Goal: Information Seeking & Learning: Learn about a topic

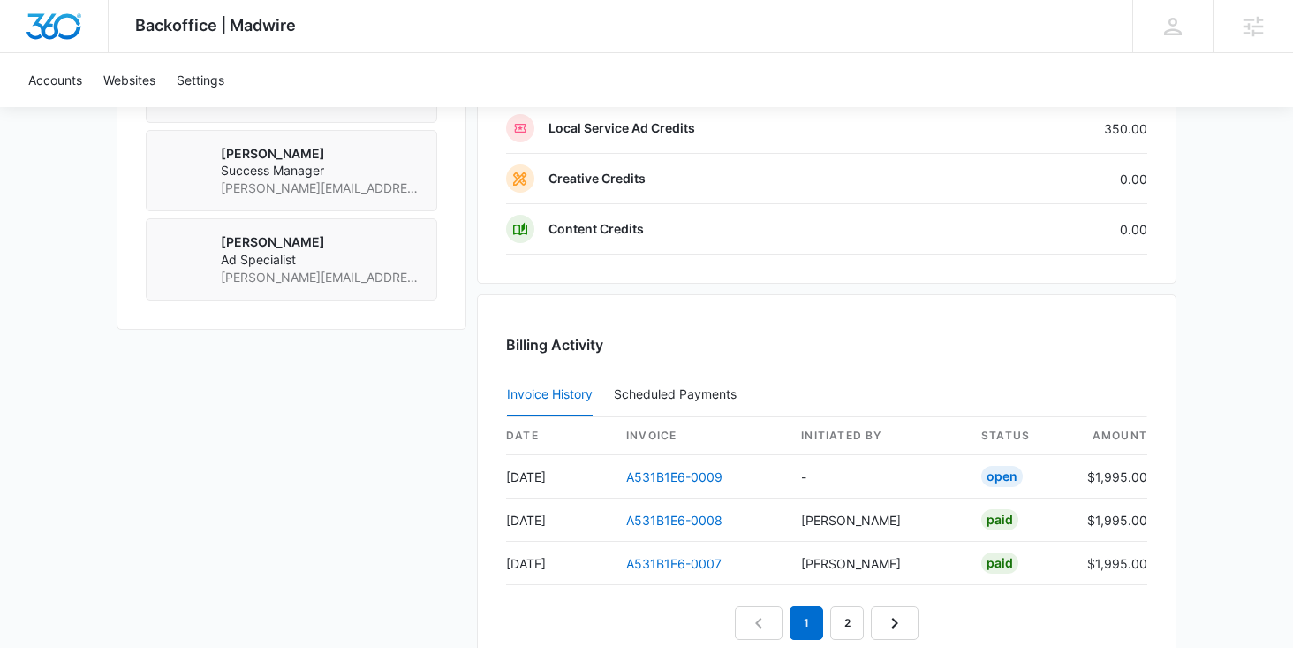
scroll to position [1501, 0]
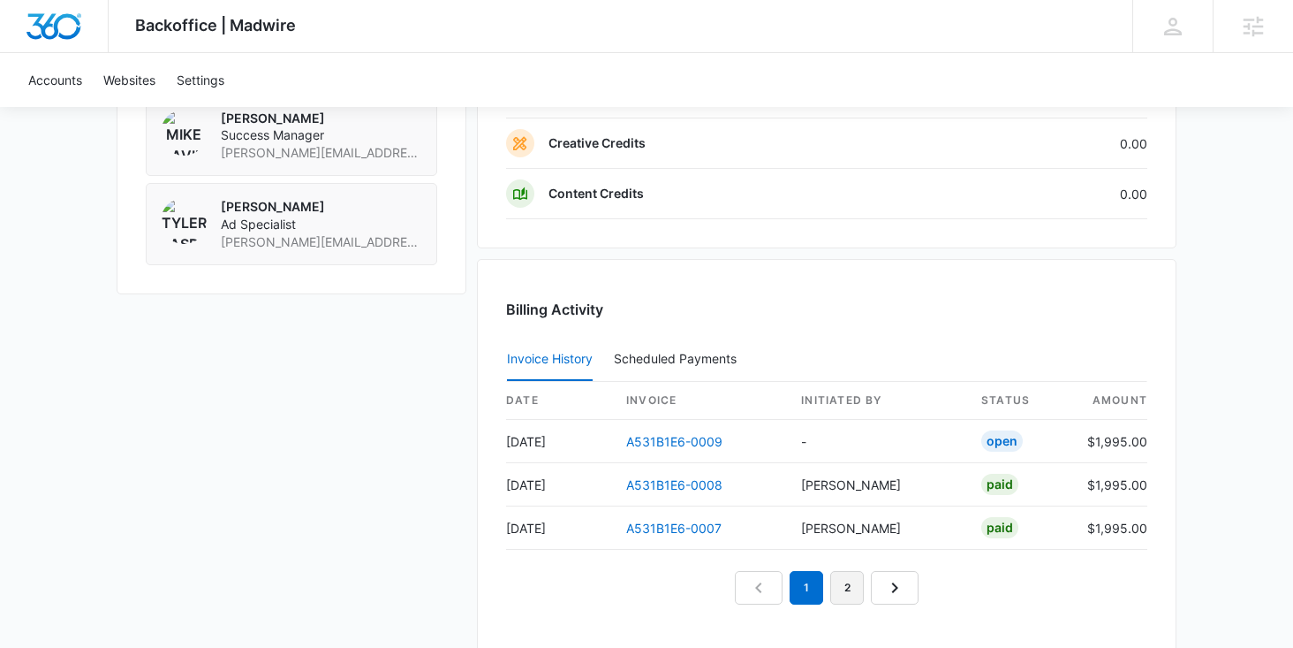
click at [856, 580] on link "2" at bounding box center [847, 588] width 34 height 34
click at [868, 593] on link "3" at bounding box center [868, 588] width 34 height 34
click at [919, 595] on nav "1 2 3" at bounding box center [827, 588] width 224 height 34
click at [821, 587] on link "2" at bounding box center [827, 588] width 34 height 34
click at [777, 593] on link "1" at bounding box center [786, 588] width 34 height 34
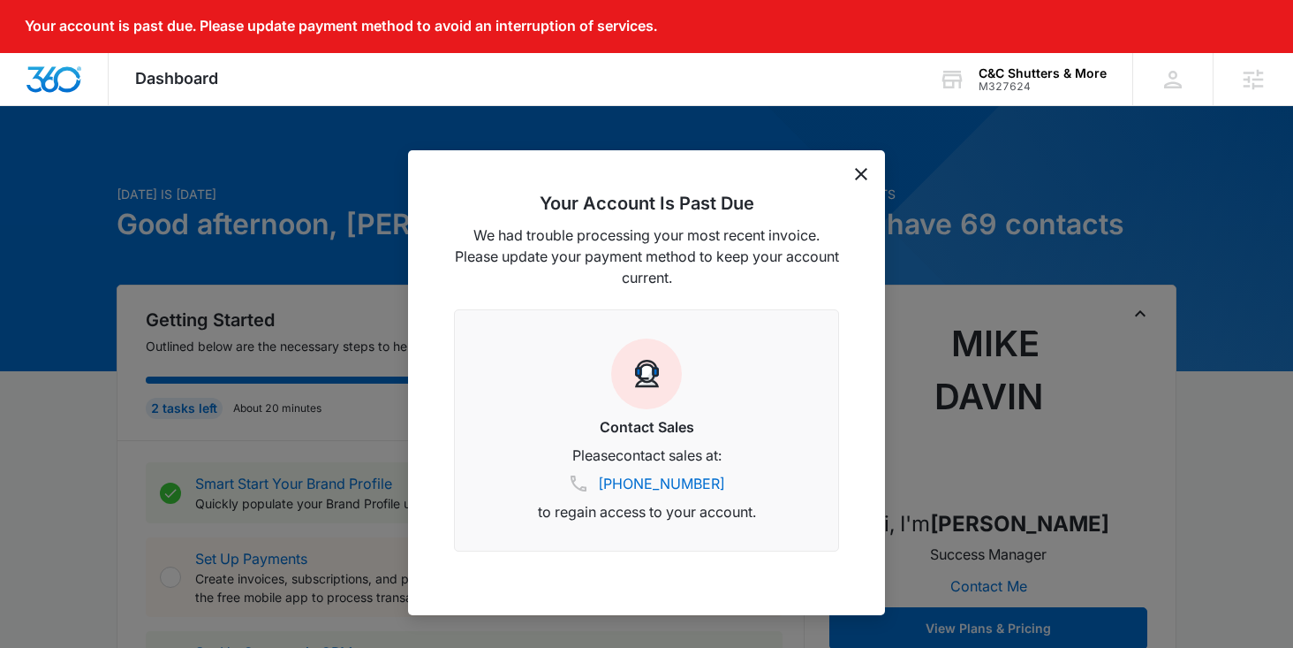
click at [861, 175] on icon "dismiss this dialog" at bounding box center [861, 174] width 12 height 12
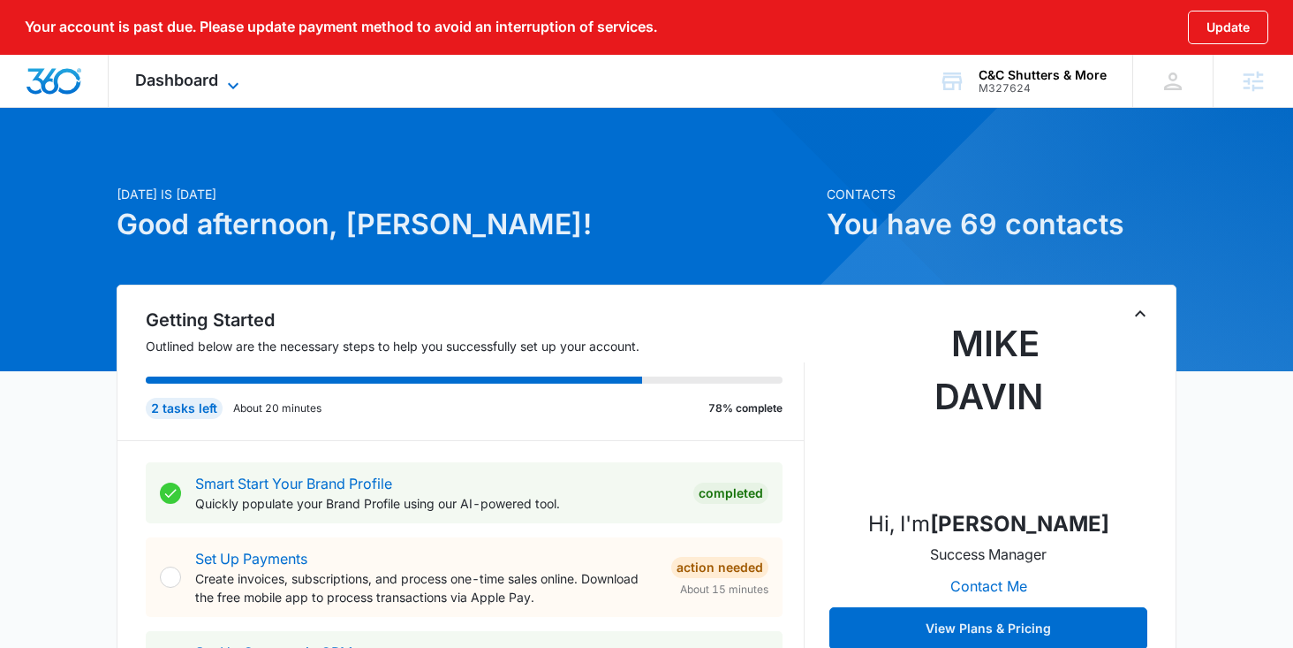
click at [234, 86] on icon at bounding box center [233, 85] width 11 height 6
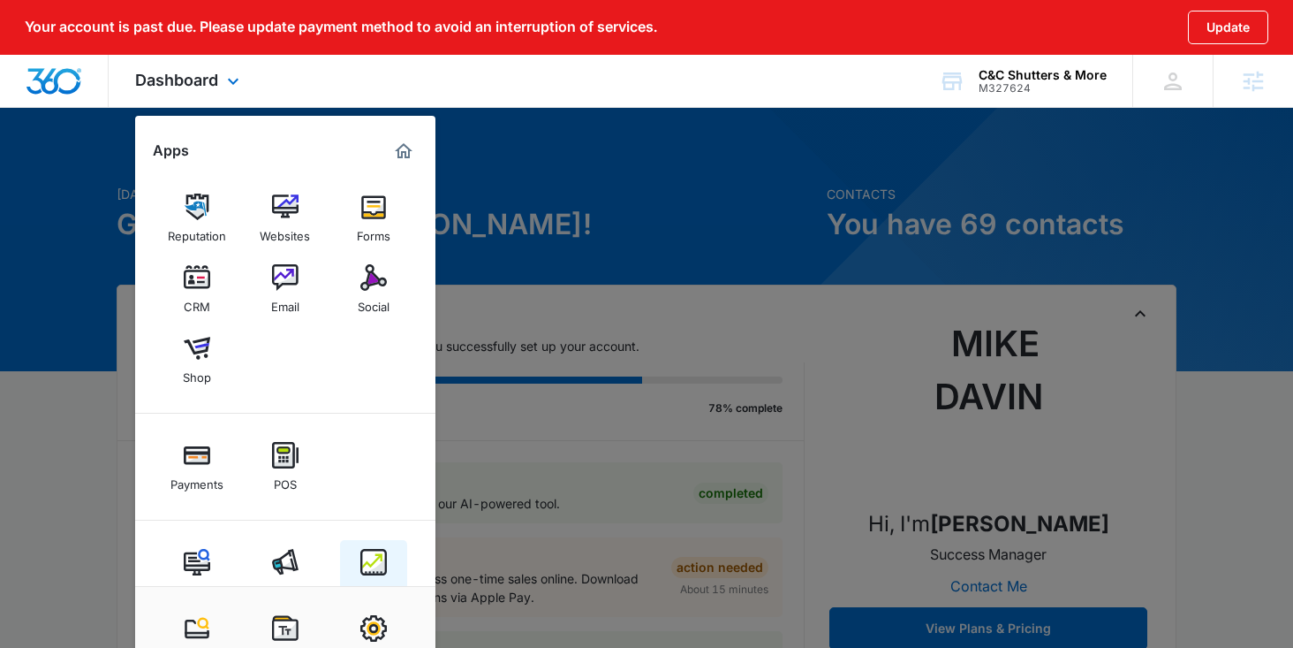
click at [371, 562] on img at bounding box center [373, 562] width 27 height 27
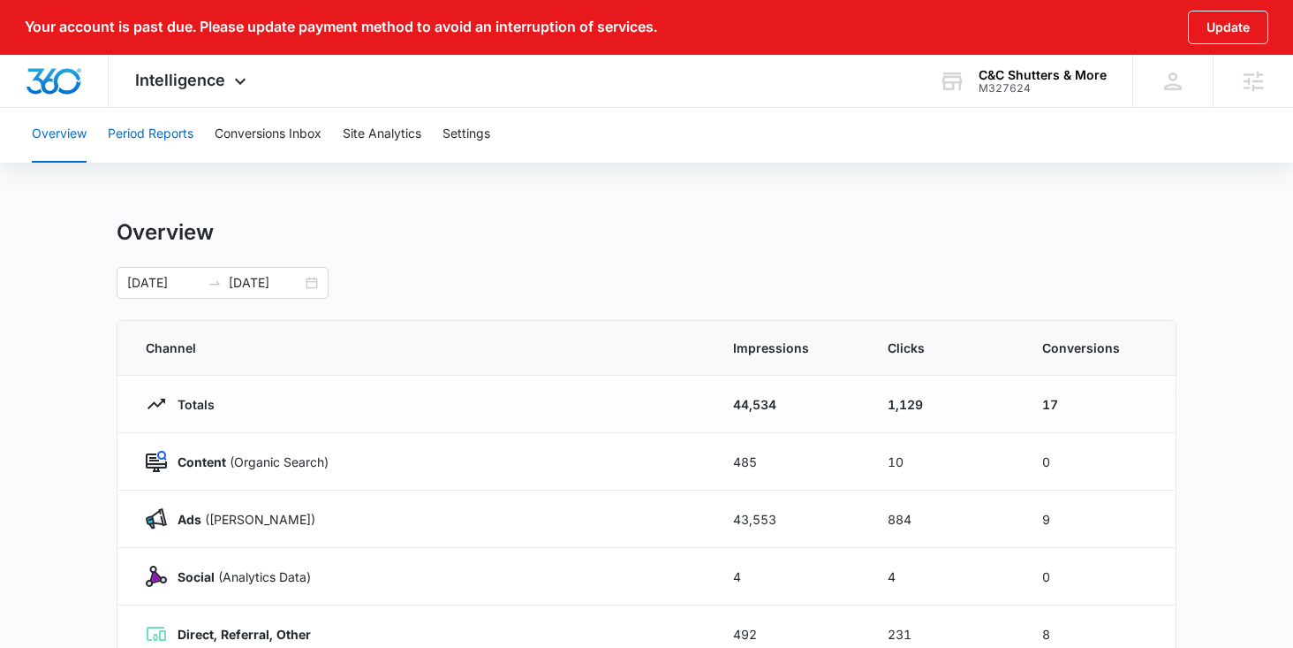
click at [172, 131] on button "Period Reports" at bounding box center [151, 134] width 86 height 57
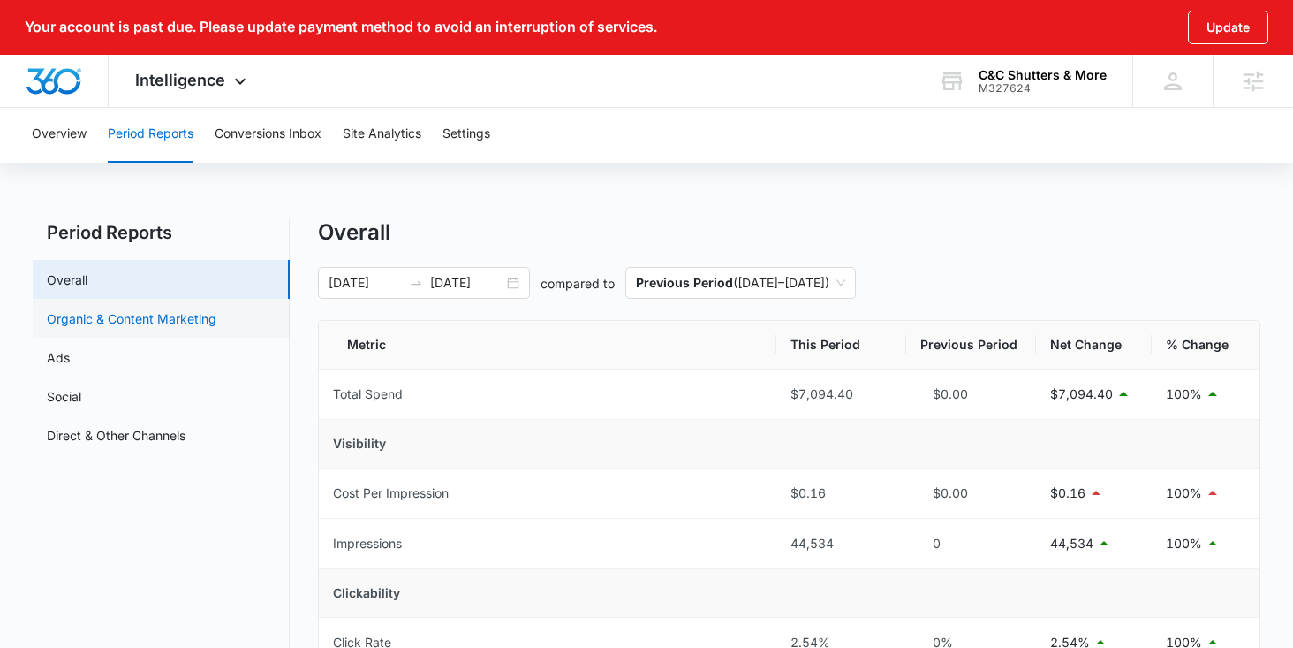
click at [144, 324] on link "Organic & Content Marketing" at bounding box center [132, 318] width 170 height 19
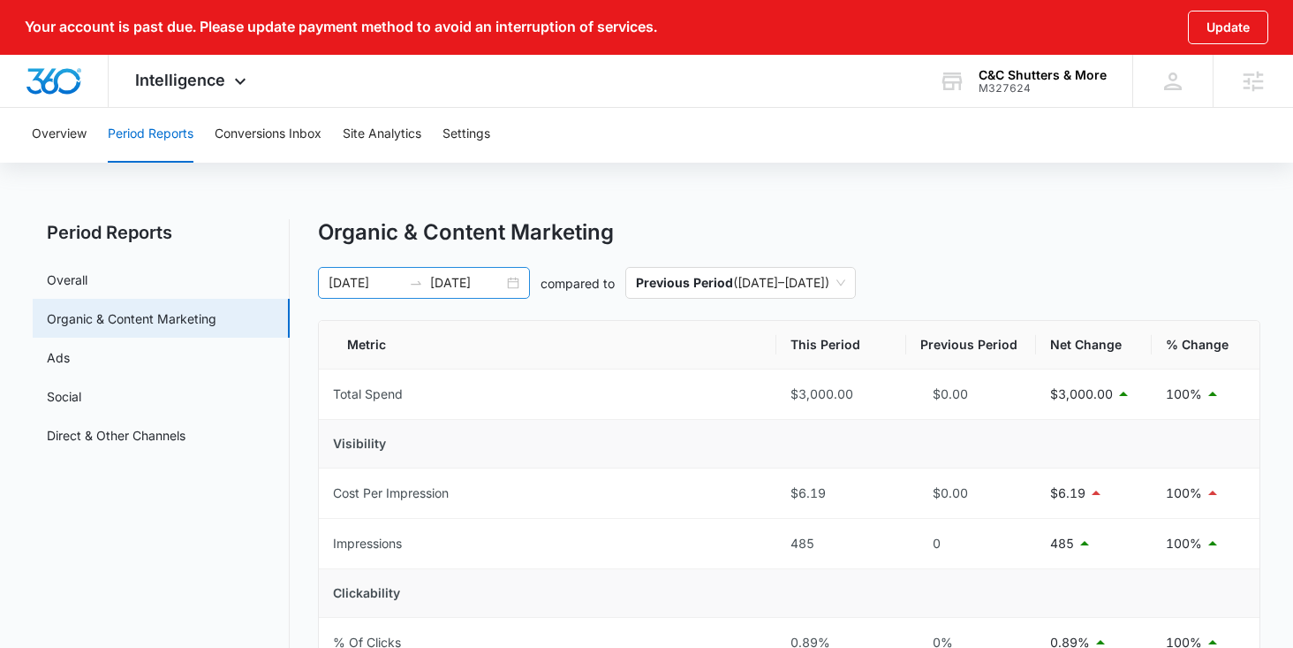
click at [515, 286] on div "[DATE] [DATE]" at bounding box center [424, 283] width 212 height 32
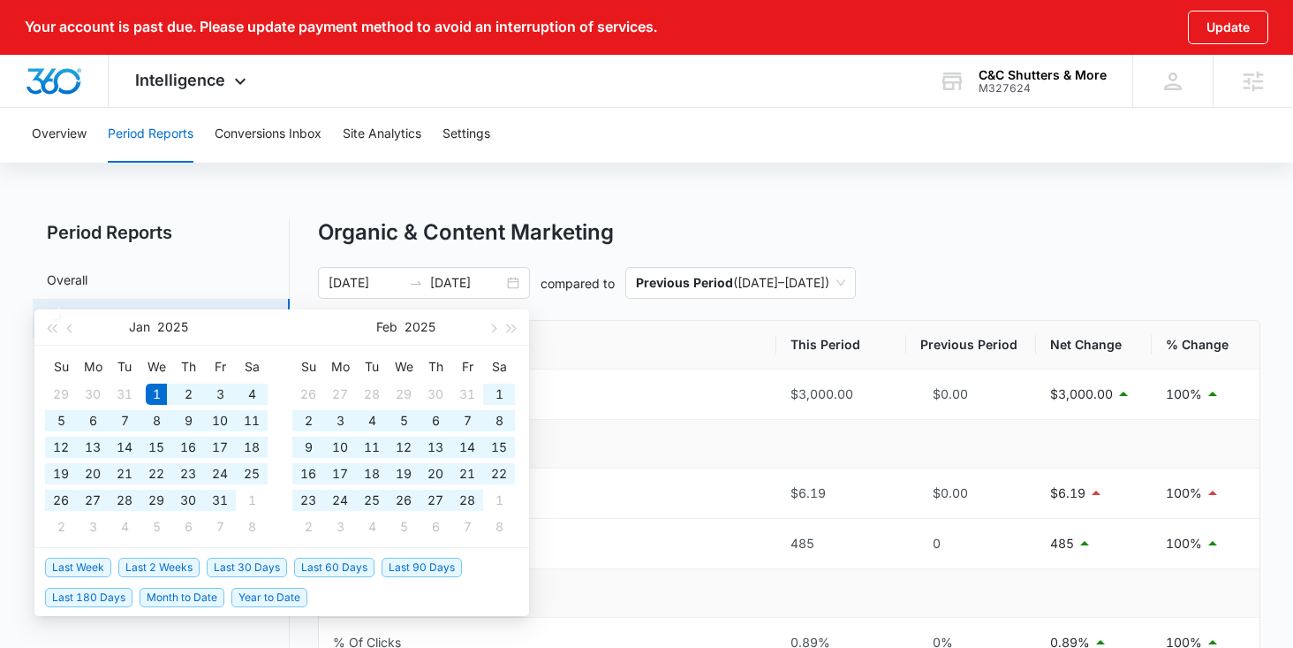
click at [670, 225] on div "Organic & Content Marketing" at bounding box center [789, 232] width 943 height 27
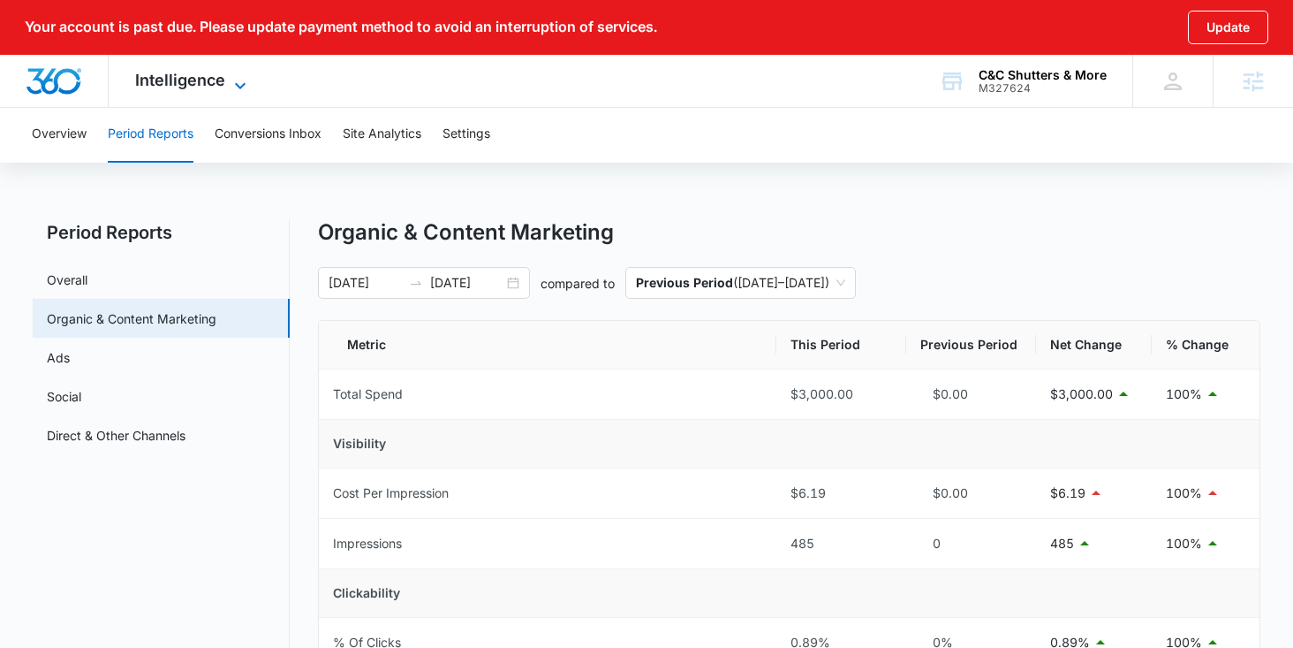
click at [220, 87] on span "Intelligence" at bounding box center [180, 80] width 90 height 19
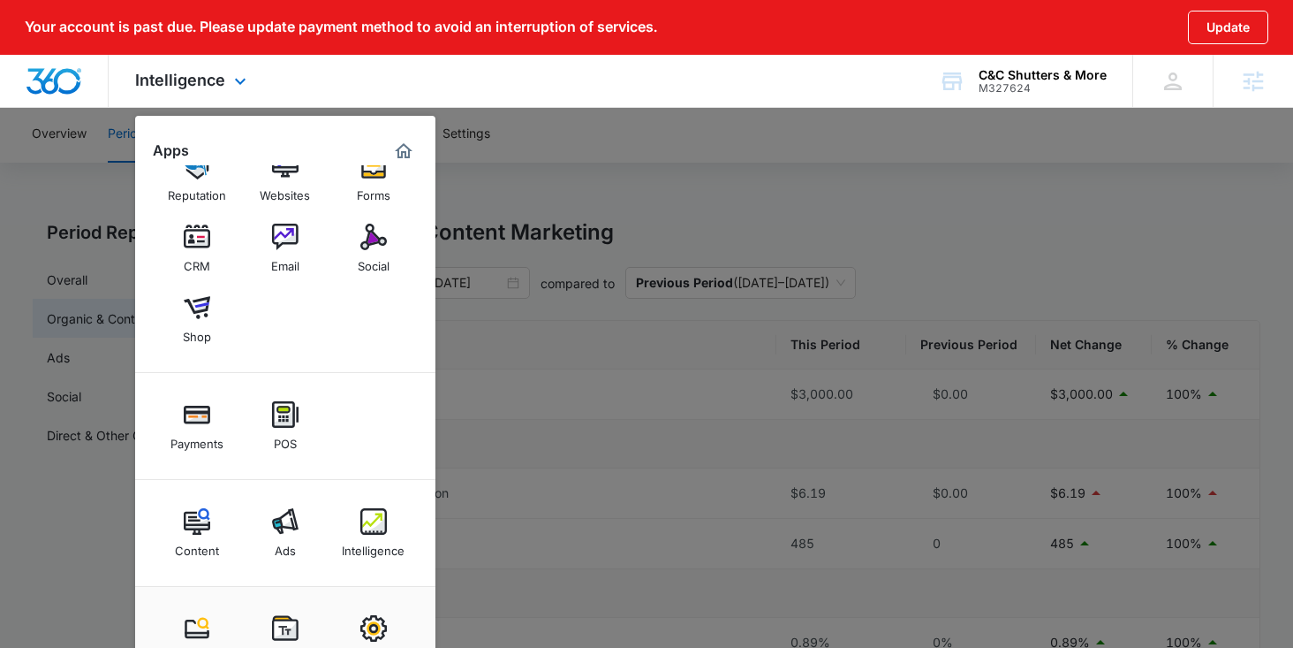
scroll to position [42, 0]
click at [387, 510] on link "Intelligence" at bounding box center [373, 531] width 67 height 67
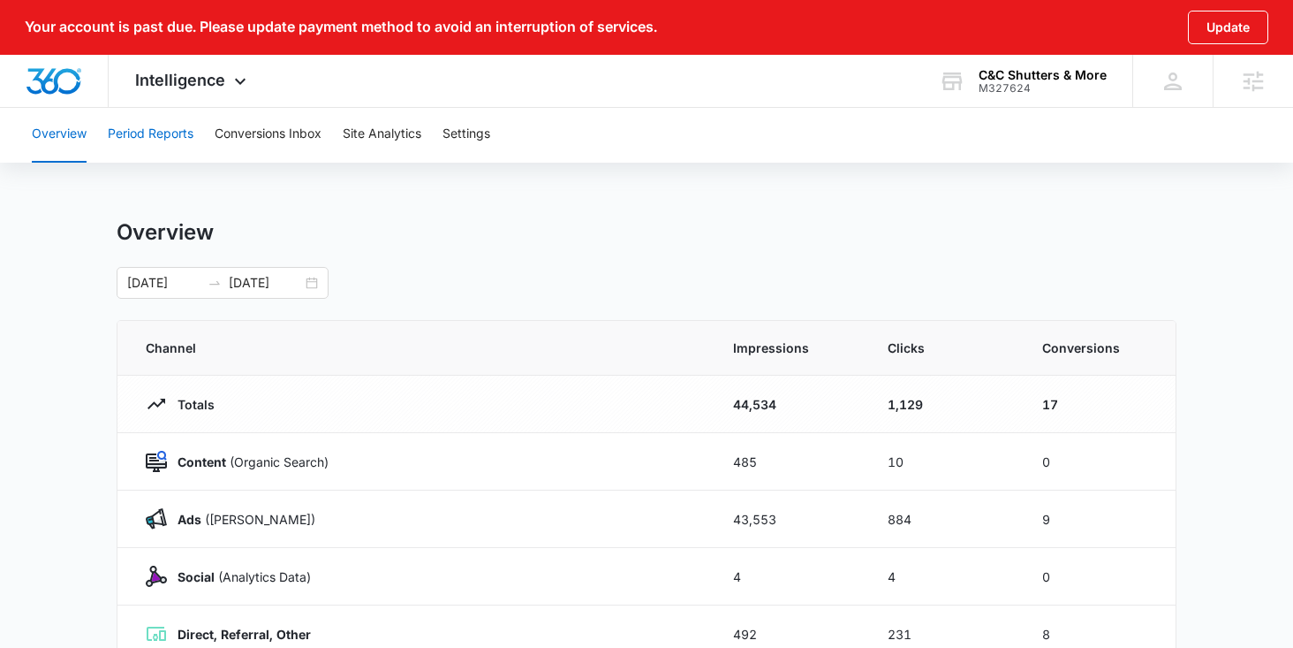
click at [170, 142] on button "Period Reports" at bounding box center [151, 134] width 86 height 57
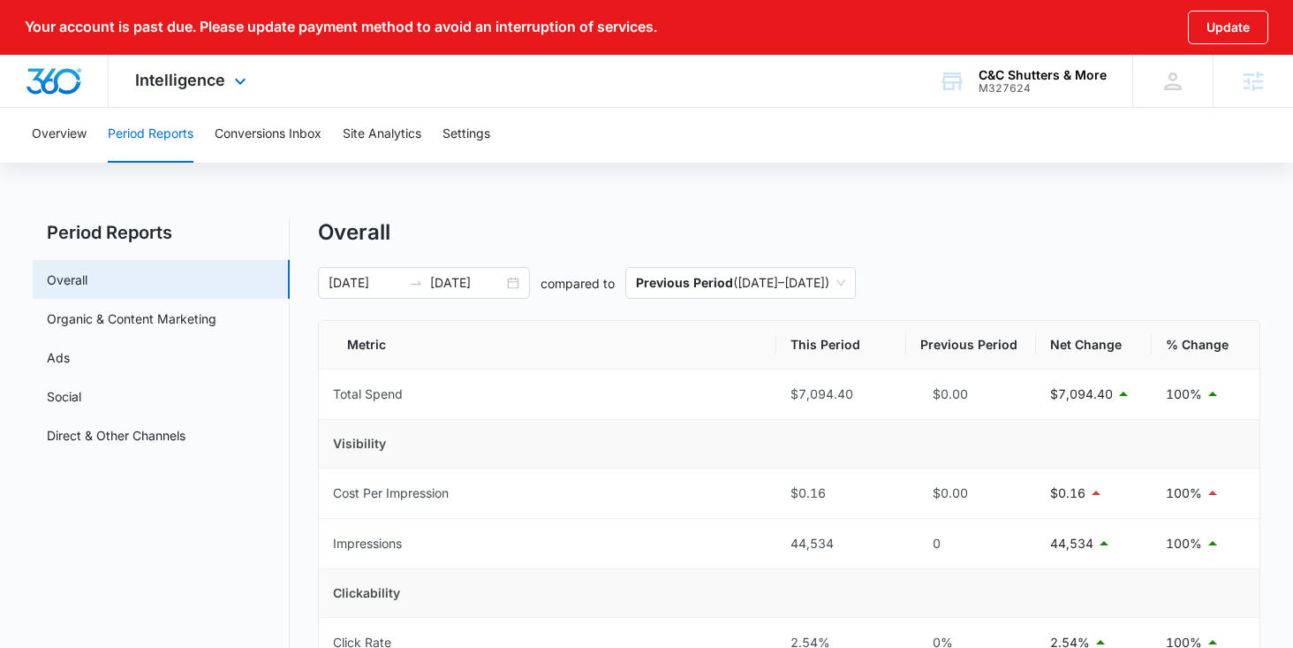
click at [198, 92] on div "Intelligence Apps Reputation Websites Forms CRM Email Social Shop Payments POS …" at bounding box center [193, 81] width 169 height 52
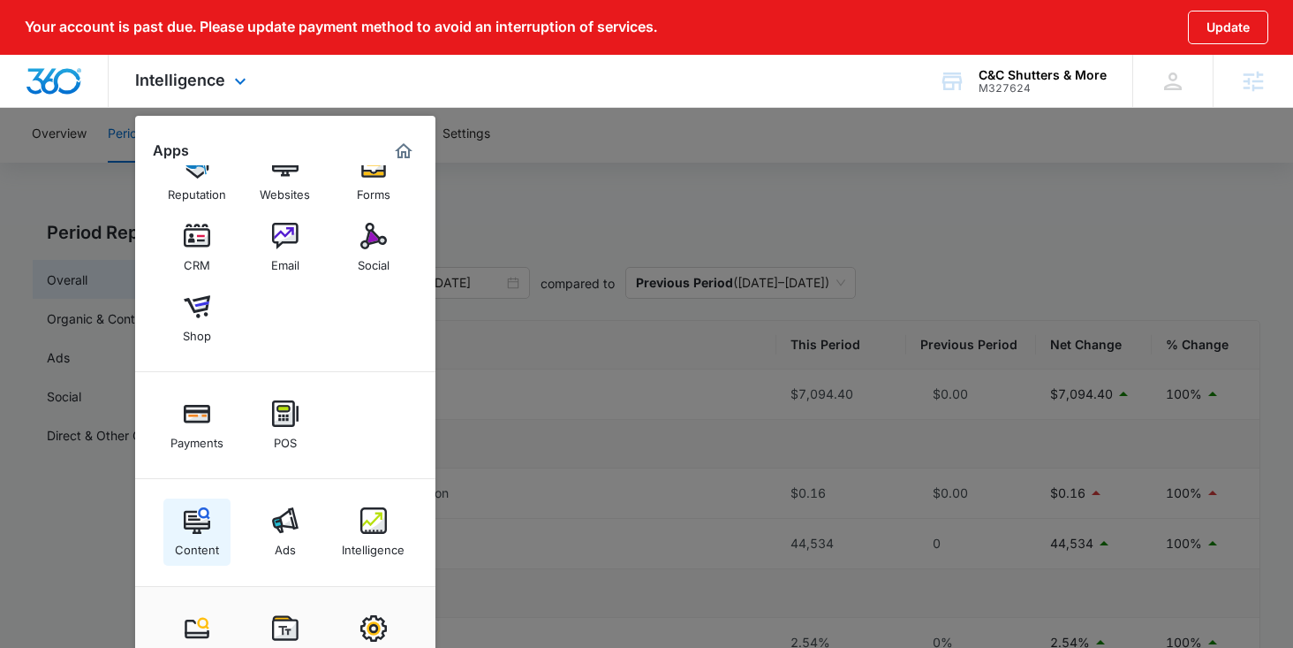
click at [198, 515] on img at bounding box center [197, 520] width 27 height 27
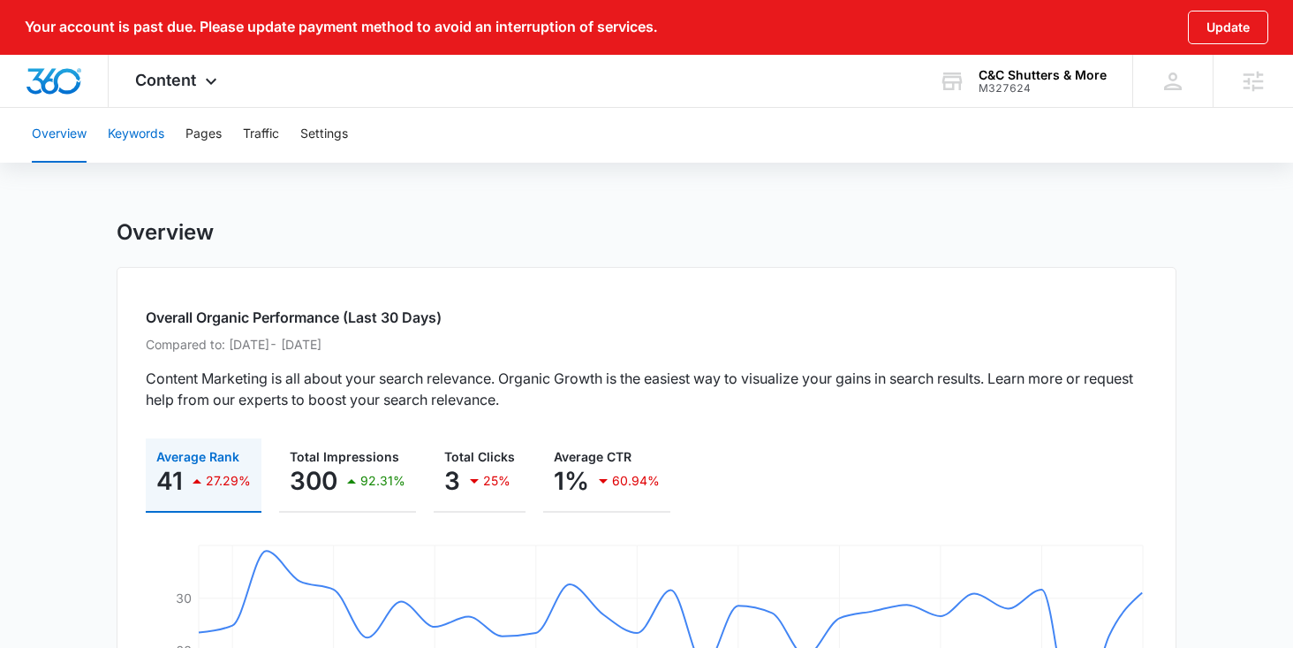
click at [148, 140] on button "Keywords" at bounding box center [136, 134] width 57 height 57
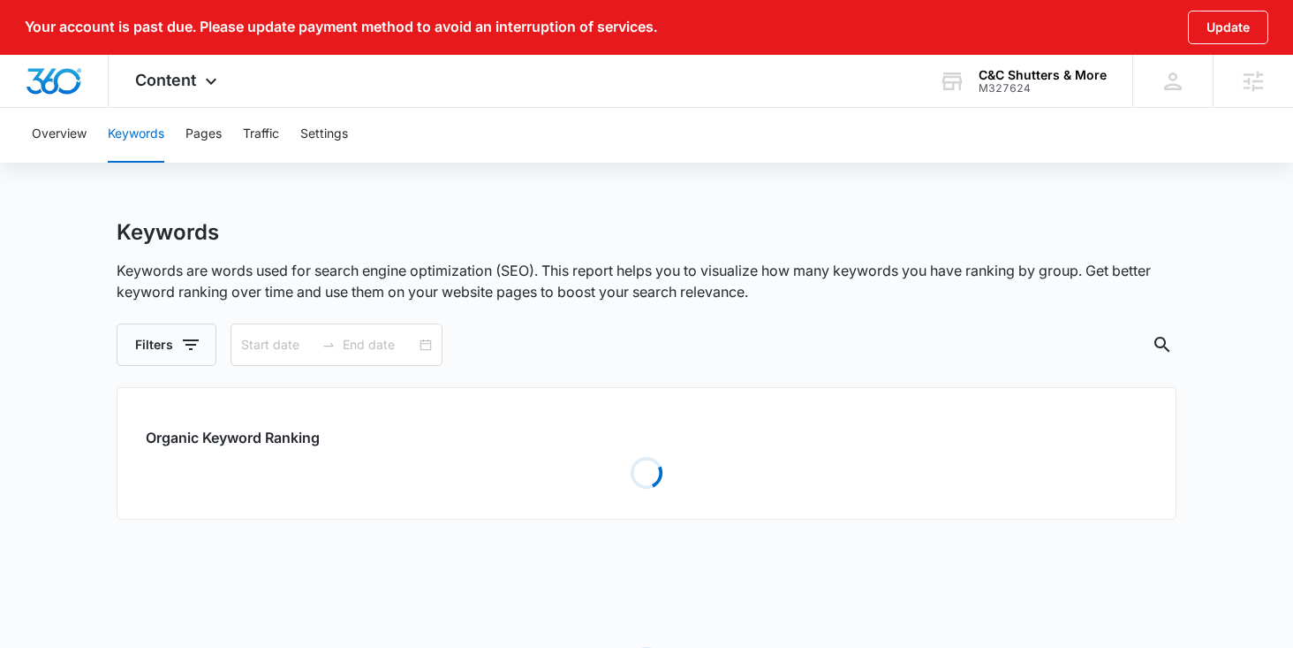
type input "[DATE]"
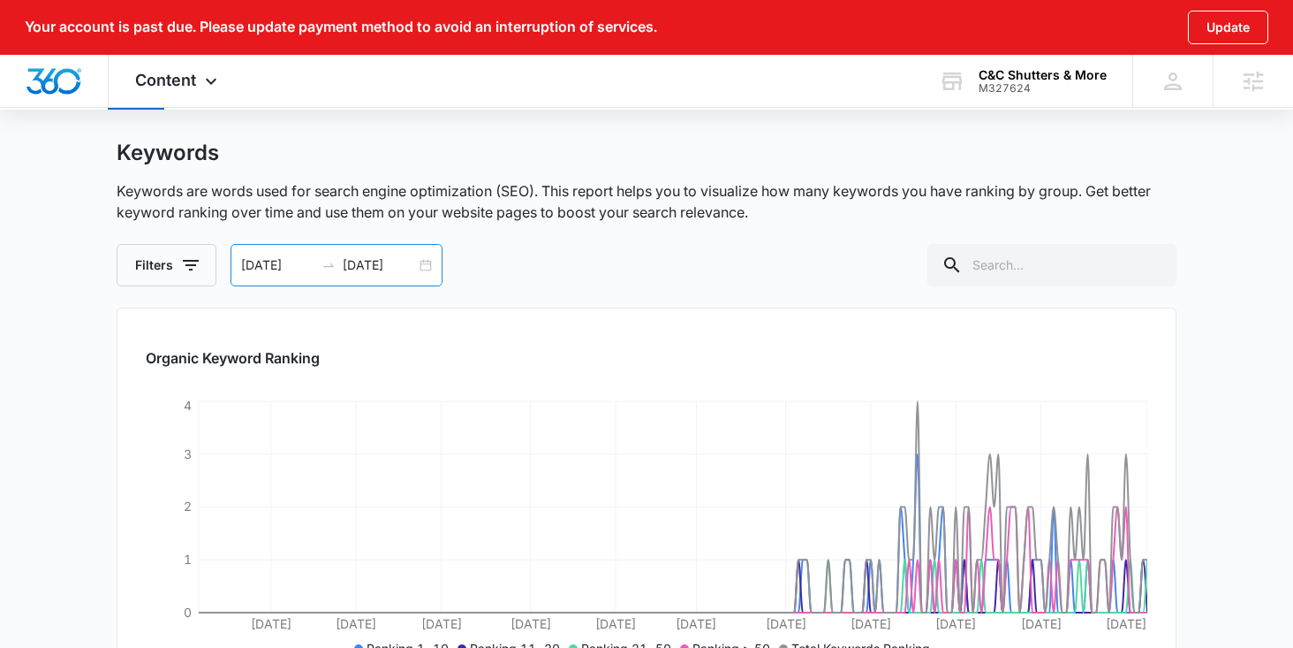
scroll to position [78, 0]
click at [429, 270] on div "[DATE] [DATE]" at bounding box center [337, 267] width 212 height 42
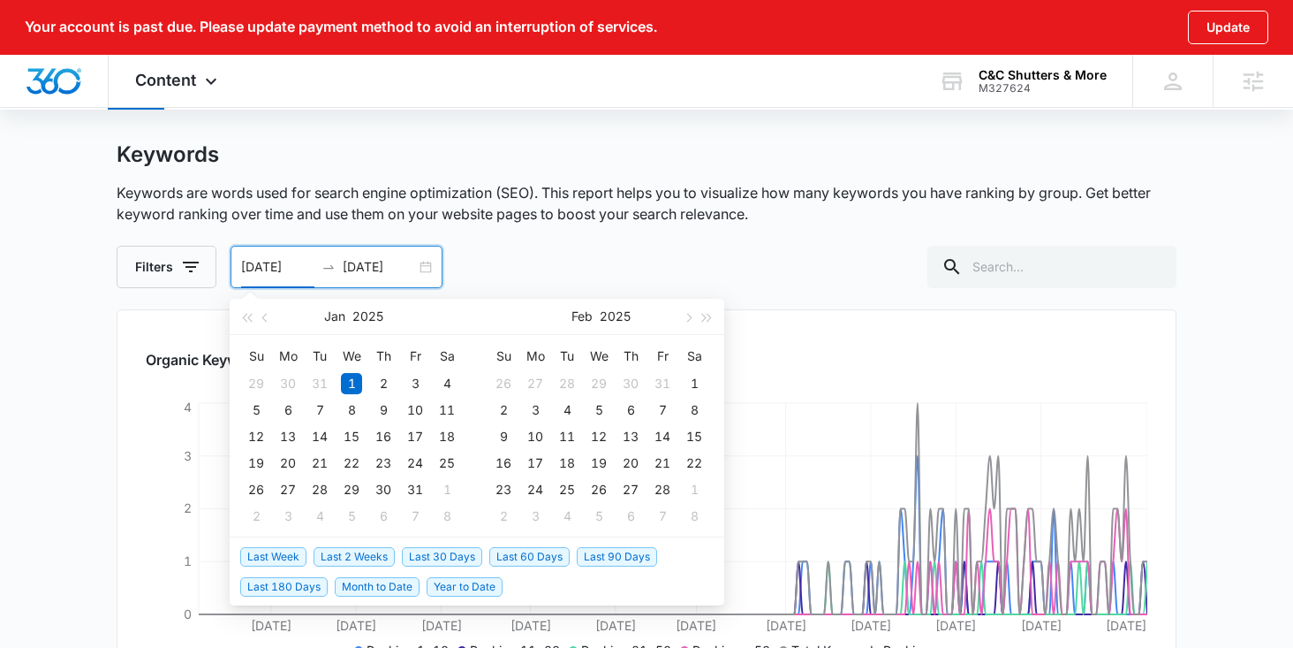
click at [296, 583] on span "Last 180 Days" at bounding box center [283, 586] width 87 height 19
type input "[DATE]"
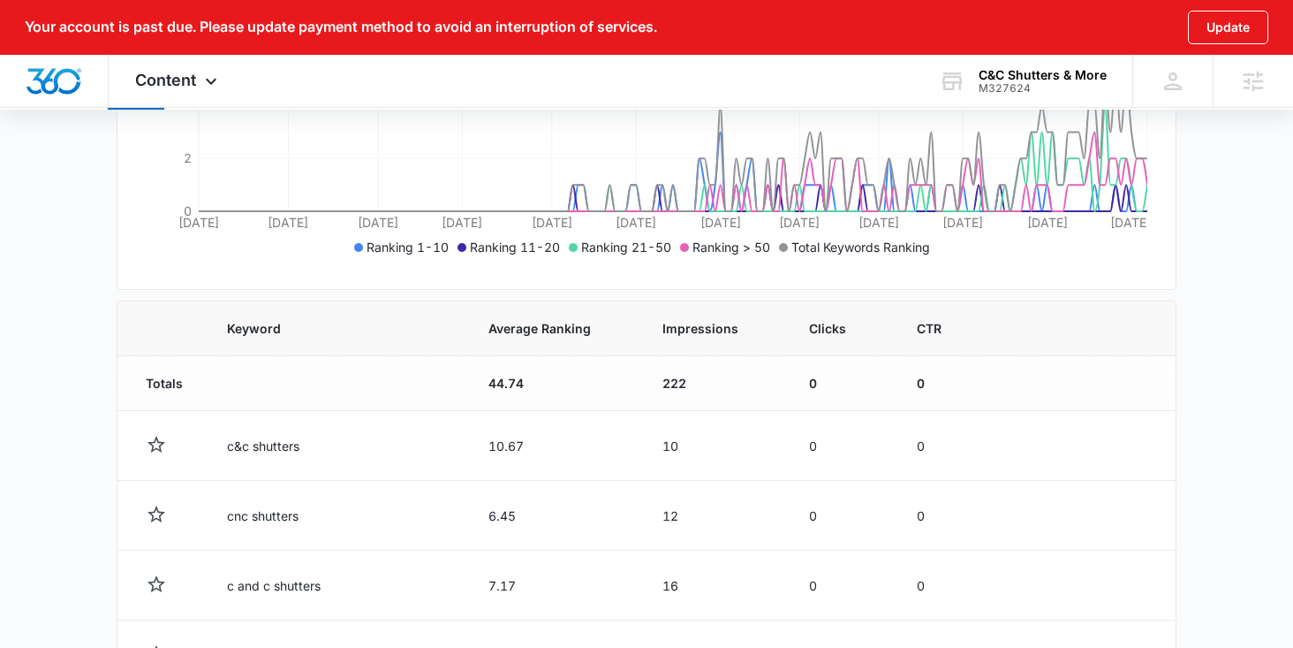
scroll to position [0, 0]
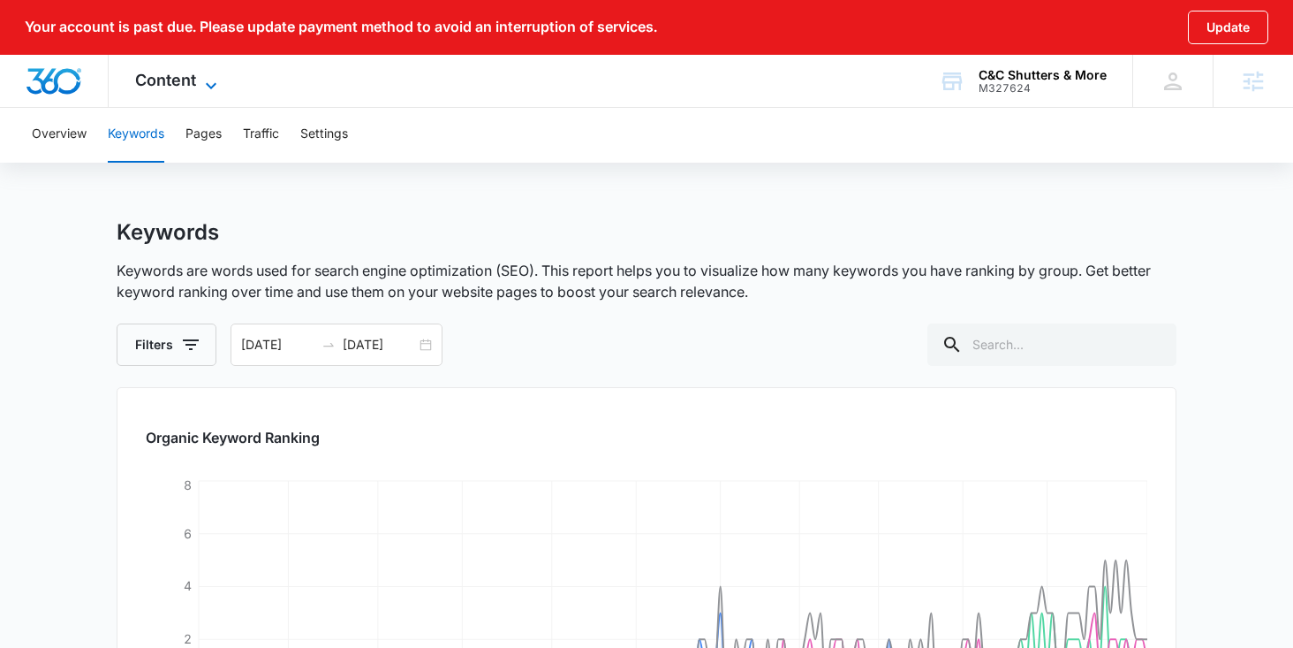
click at [154, 85] on span "Content" at bounding box center [165, 80] width 61 height 19
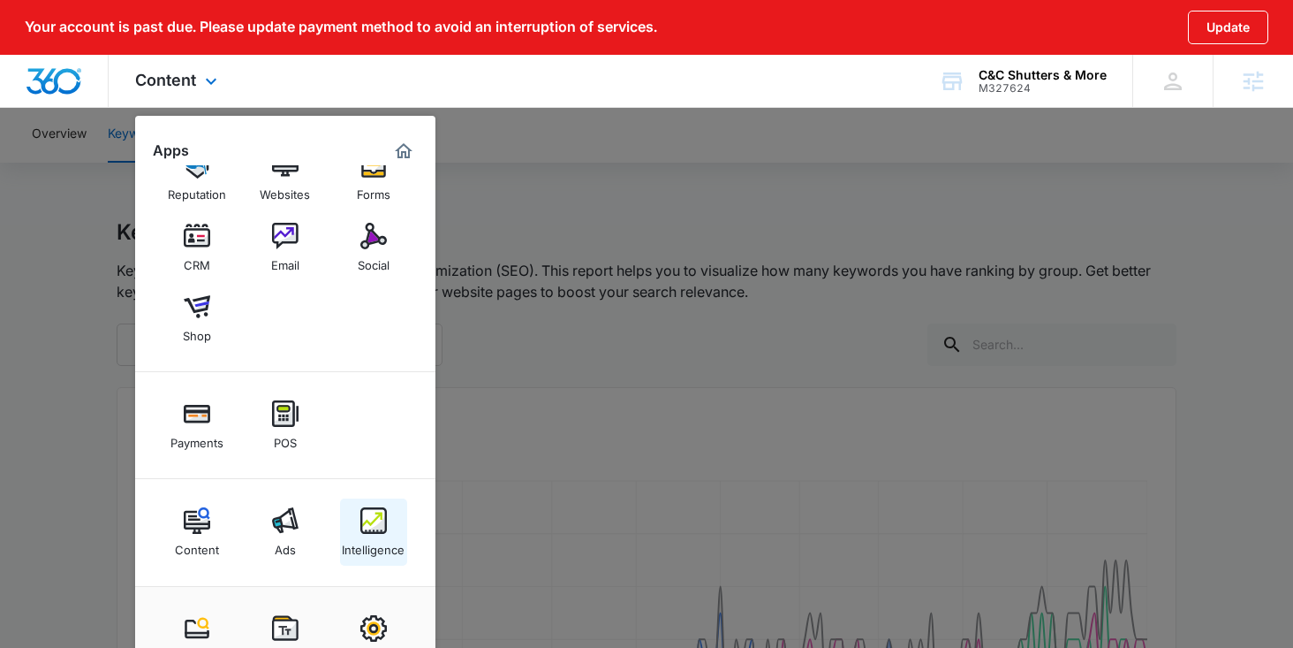
click at [377, 515] on img at bounding box center [373, 520] width 27 height 27
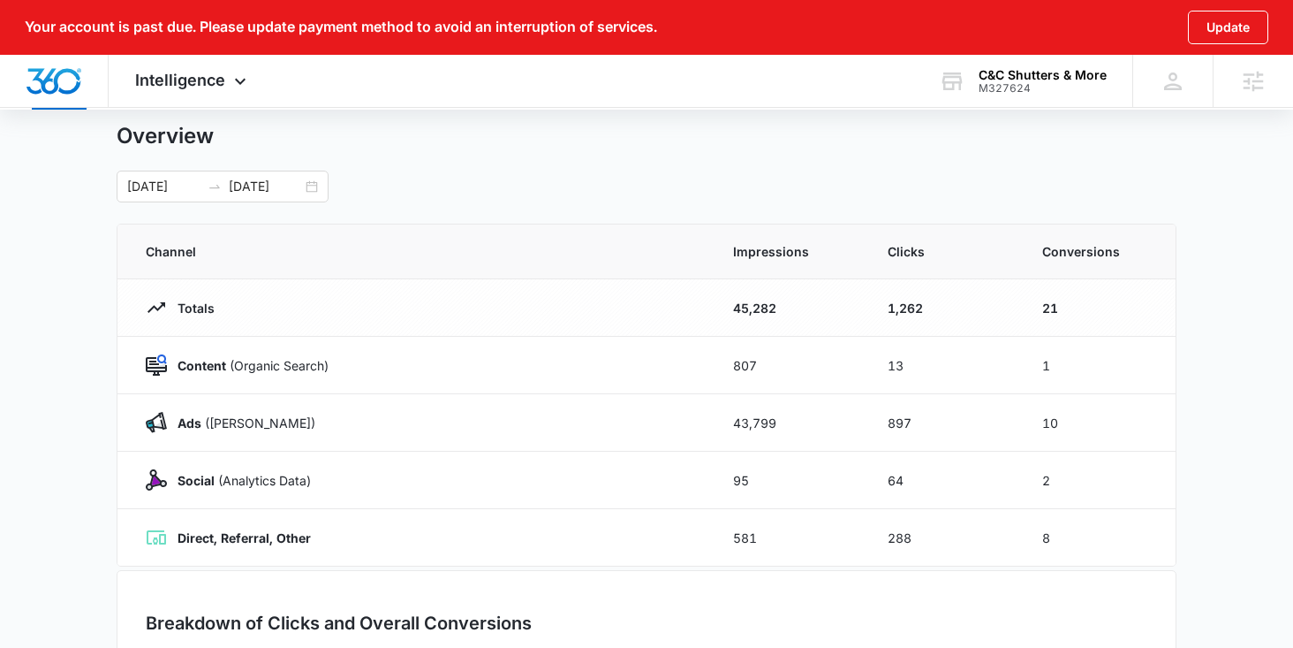
scroll to position [95, 0]
click at [245, 94] on div "Intelligence Apps Reputation Websites Forms CRM Email Social Shop Payments POS …" at bounding box center [193, 81] width 169 height 52
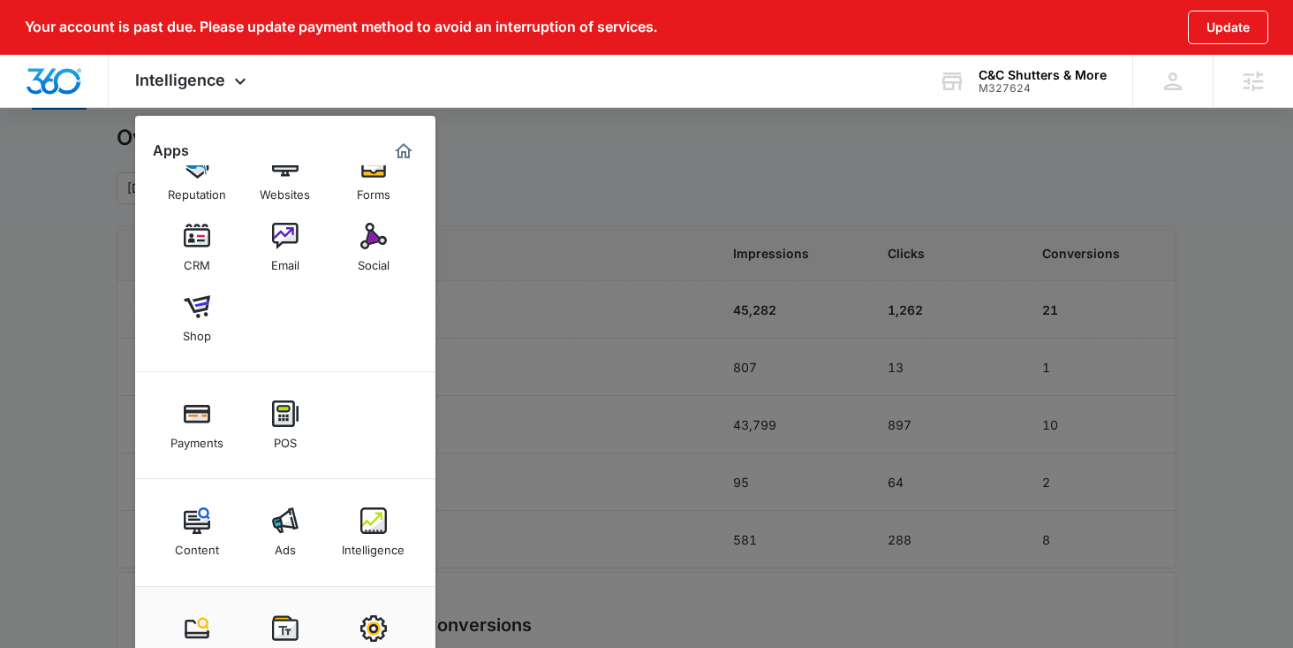
click at [556, 383] on div at bounding box center [646, 324] width 1293 height 648
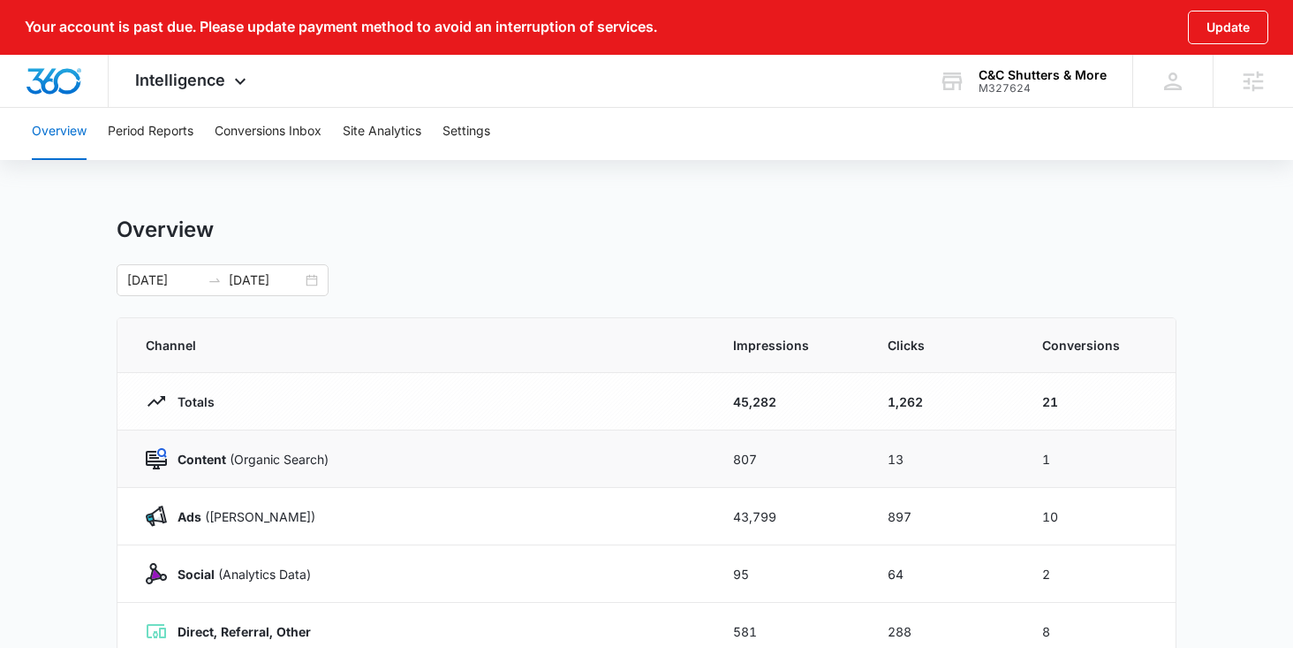
scroll to position [0, 0]
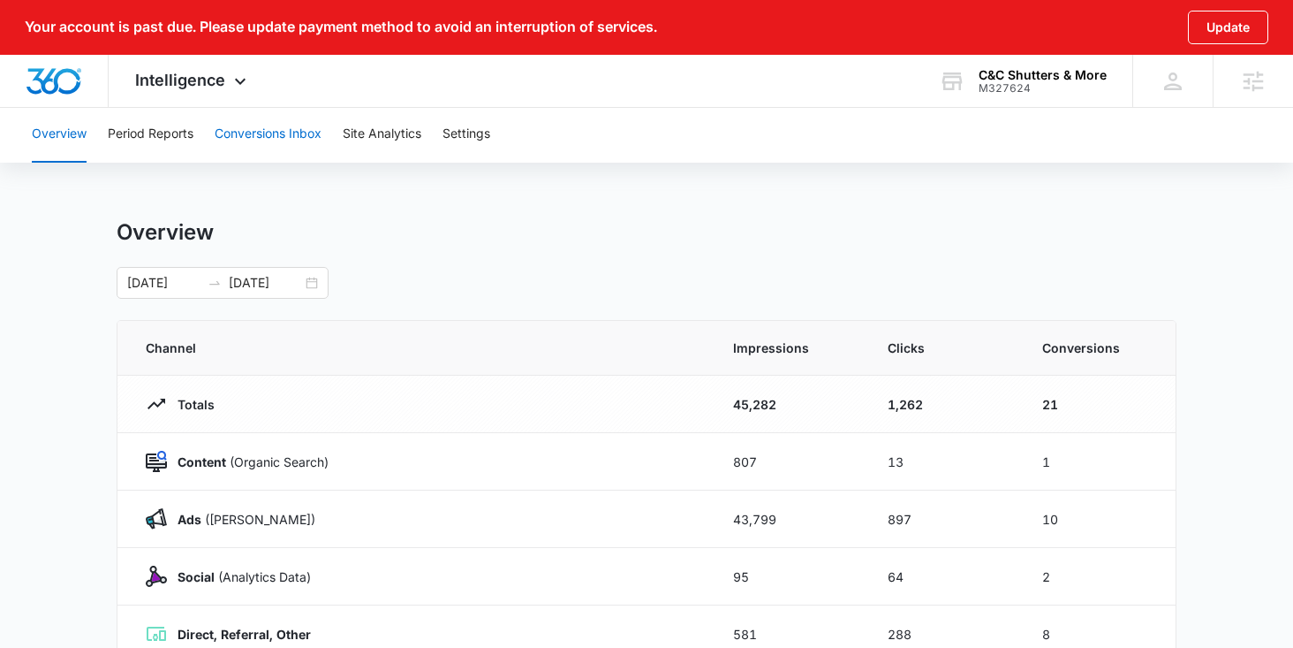
click at [283, 130] on button "Conversions Inbox" at bounding box center [268, 134] width 107 height 57
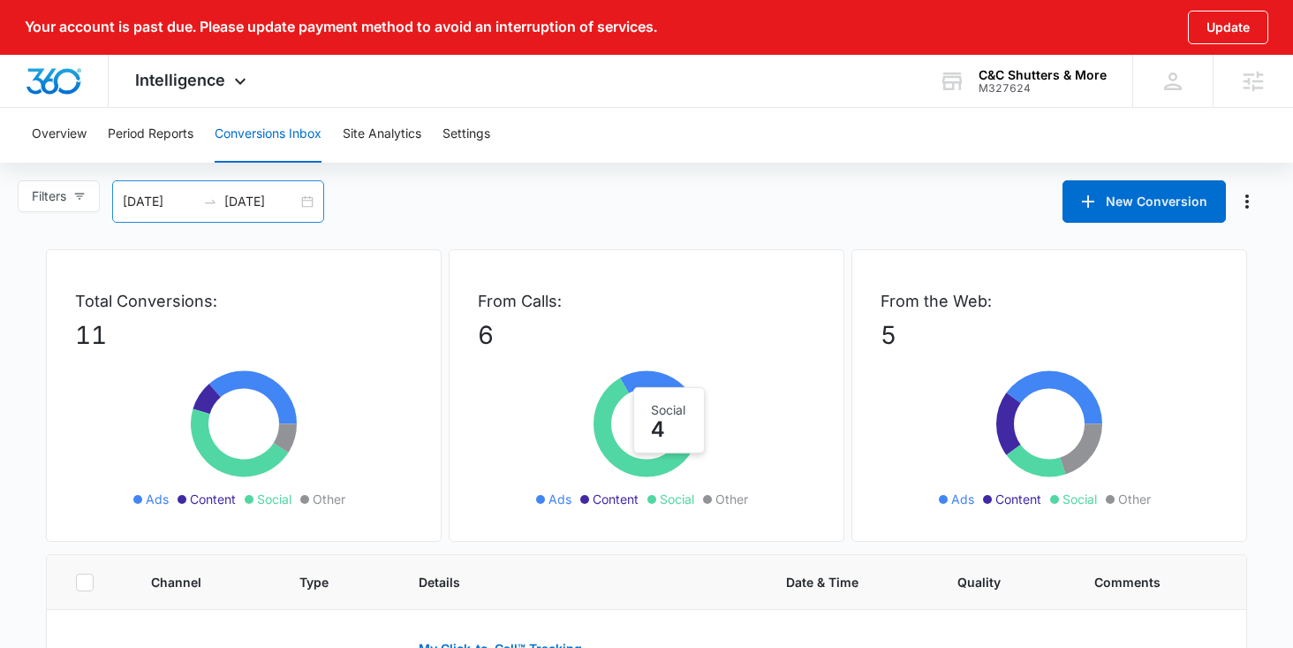
click at [301, 206] on div "[DATE] [DATE]" at bounding box center [218, 201] width 212 height 42
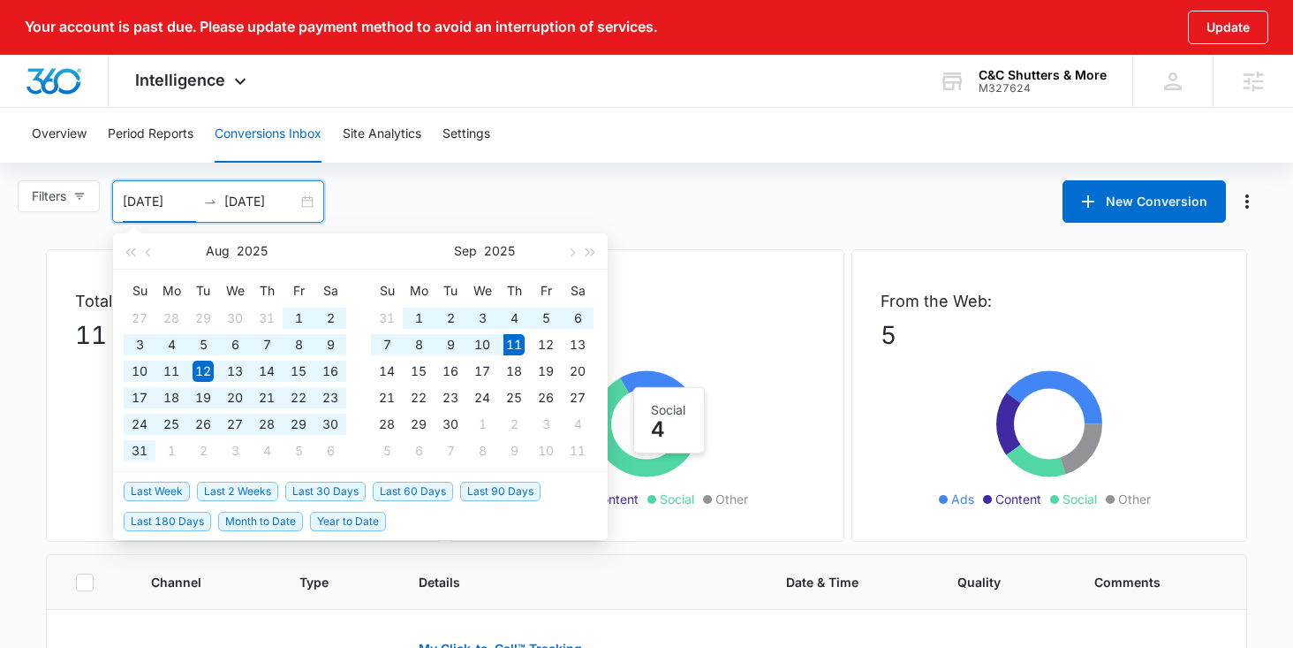
click at [181, 519] on span "Last 180 Days" at bounding box center [167, 520] width 87 height 19
type input "[DATE]"
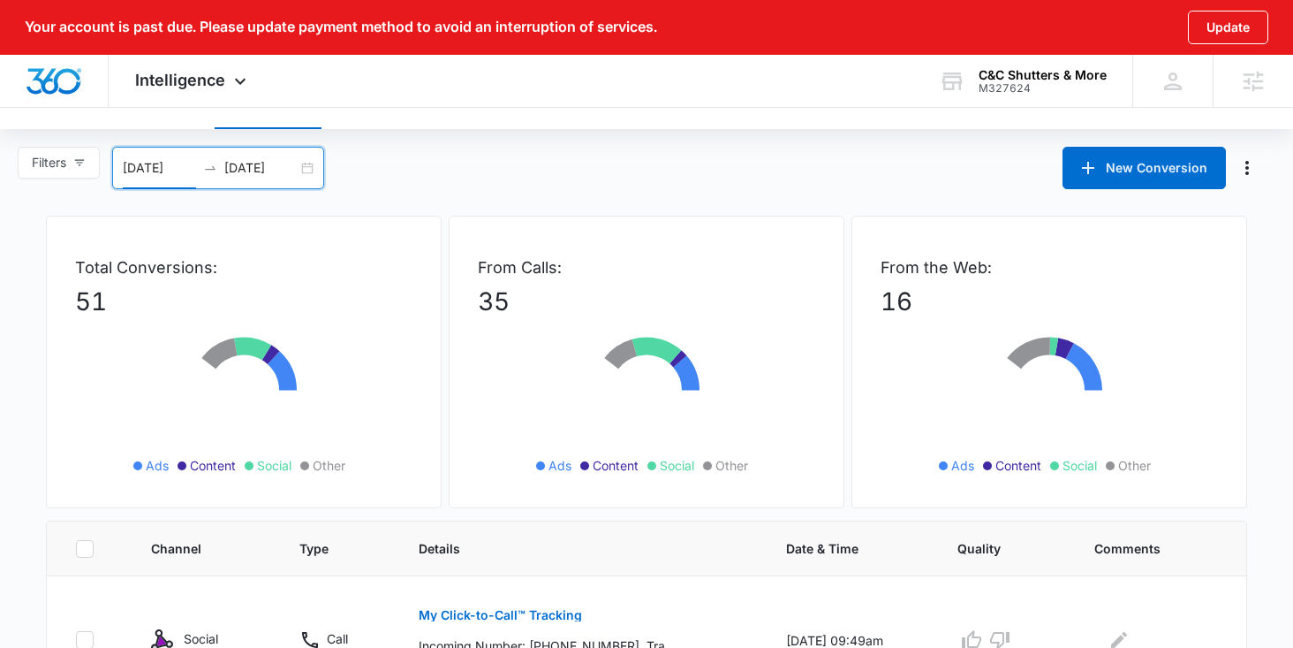
scroll to position [33, 0]
